Goal: Find contact information: Find contact information

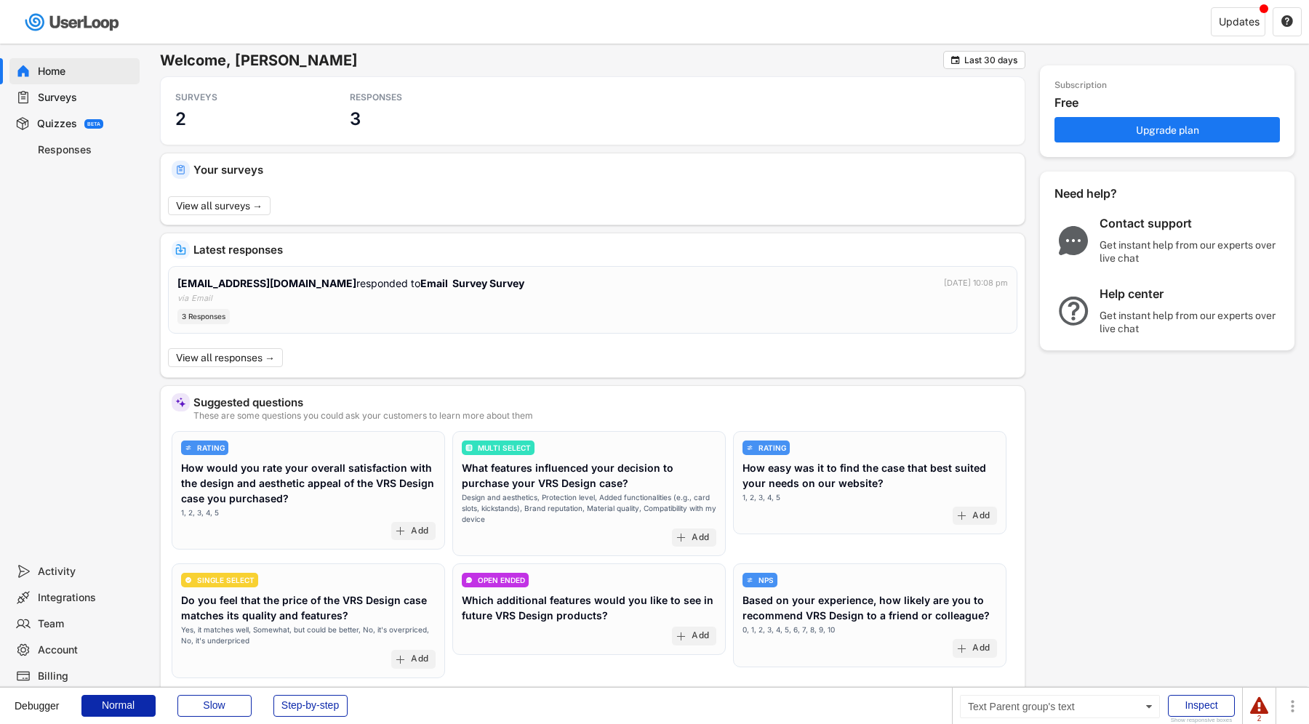
click at [82, 572] on div "Activity" at bounding box center [86, 572] width 96 height 14
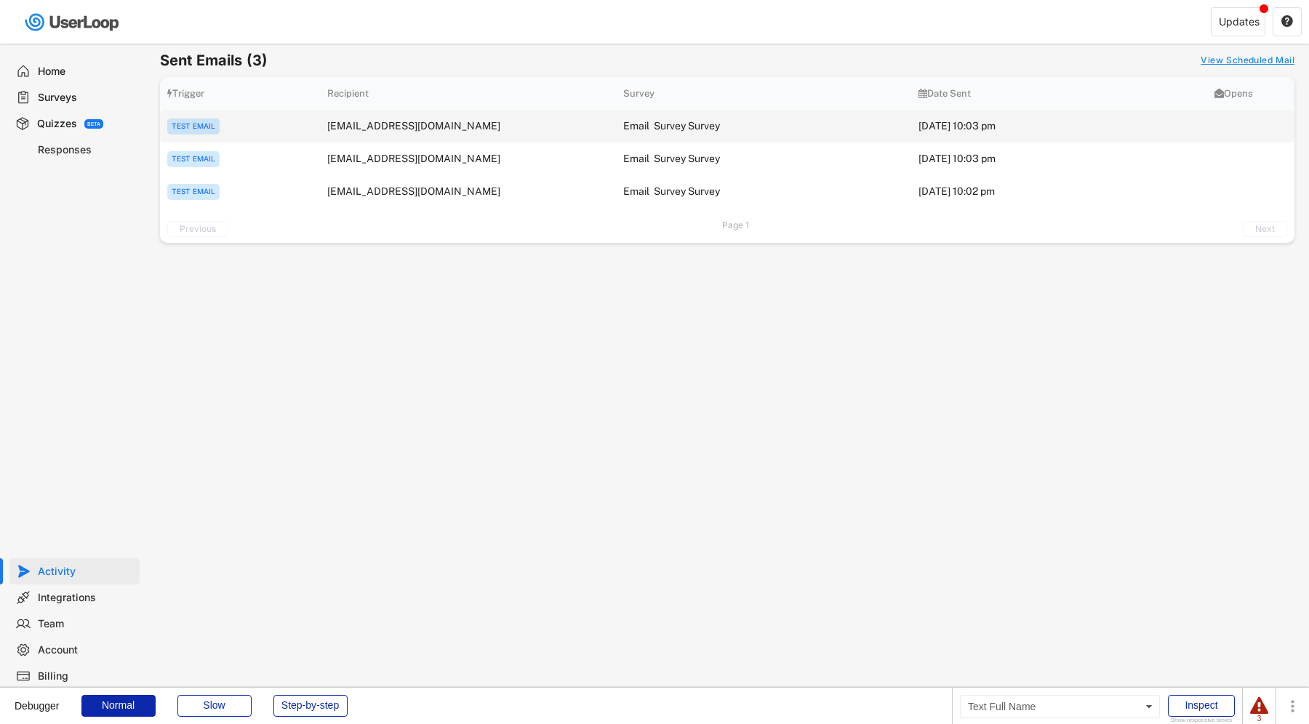
click at [389, 131] on div "[EMAIL_ADDRESS][DOMAIN_NAME]" at bounding box center [467, 125] width 281 height 13
copy div "[EMAIL_ADDRESS][DOMAIN_NAME]"
